Goal: Navigation & Orientation: Find specific page/section

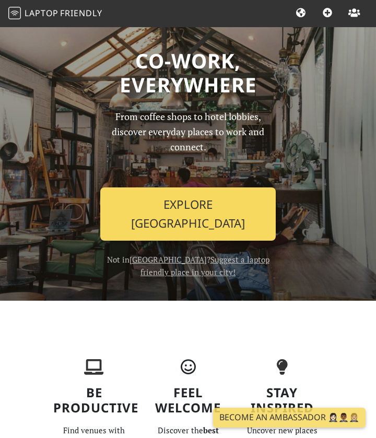
click at [125, 212] on link "Explore Singapore" at bounding box center [187, 213] width 175 height 53
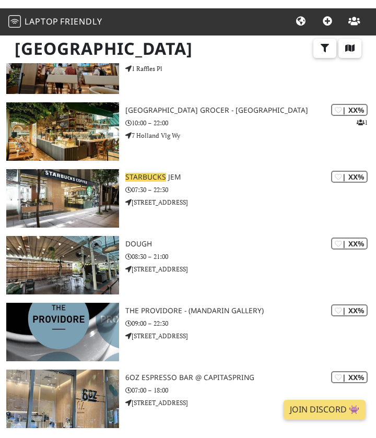
scroll to position [1798, 0]
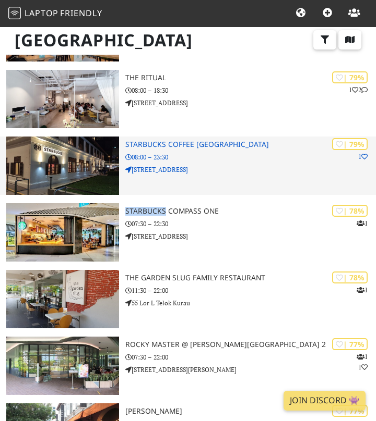
click at [232, 170] on p "[STREET_ADDRESS]" at bounding box center [250, 170] width 250 height 10
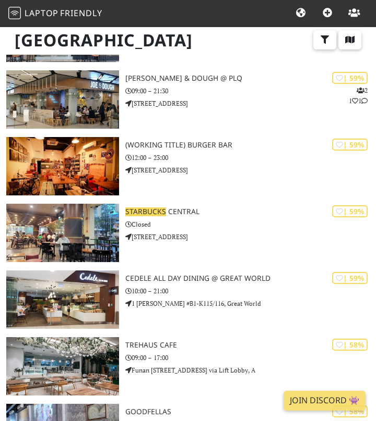
scroll to position [21322, 0]
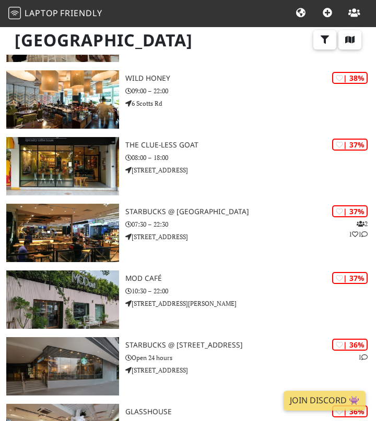
scroll to position [1732, 0]
